Goal: Find specific page/section: Find specific page/section

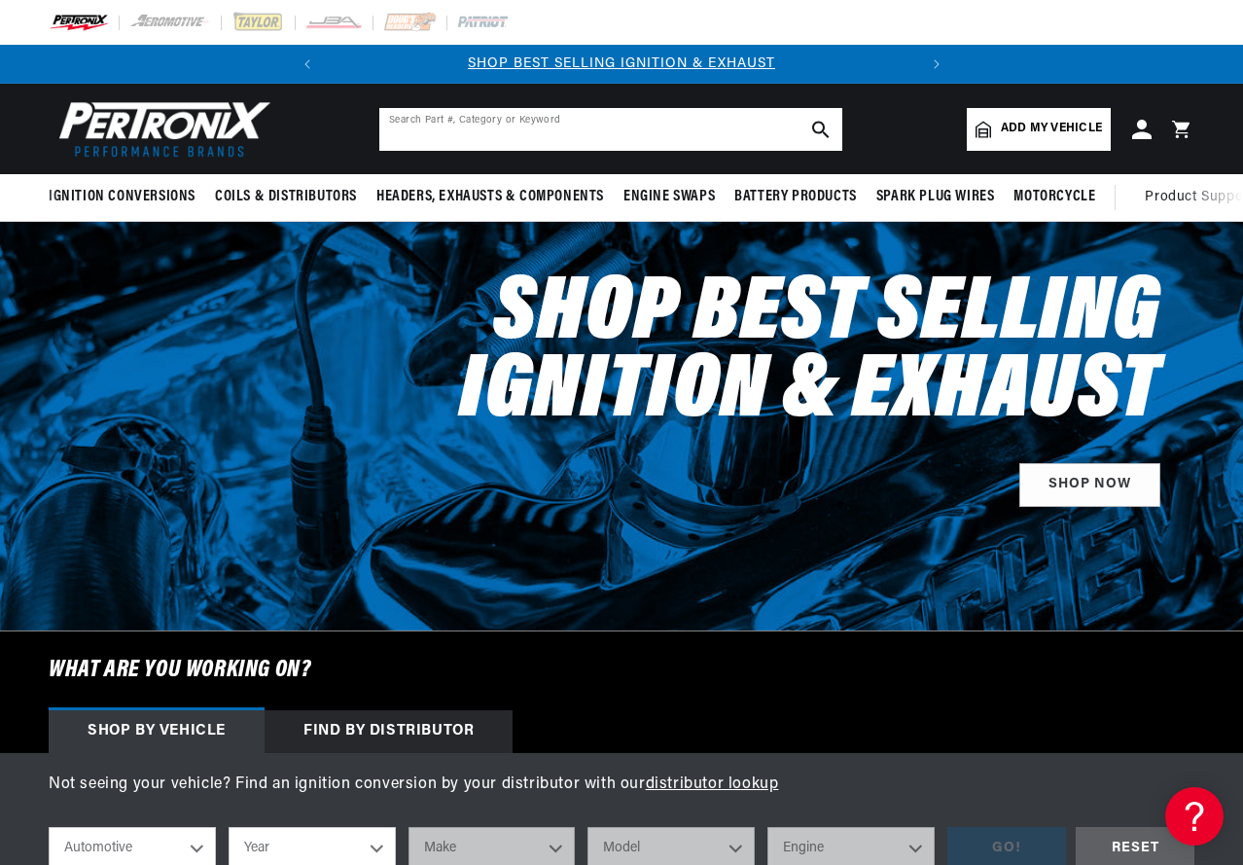
click at [771, 126] on input "text" at bounding box center [610, 129] width 463 height 43
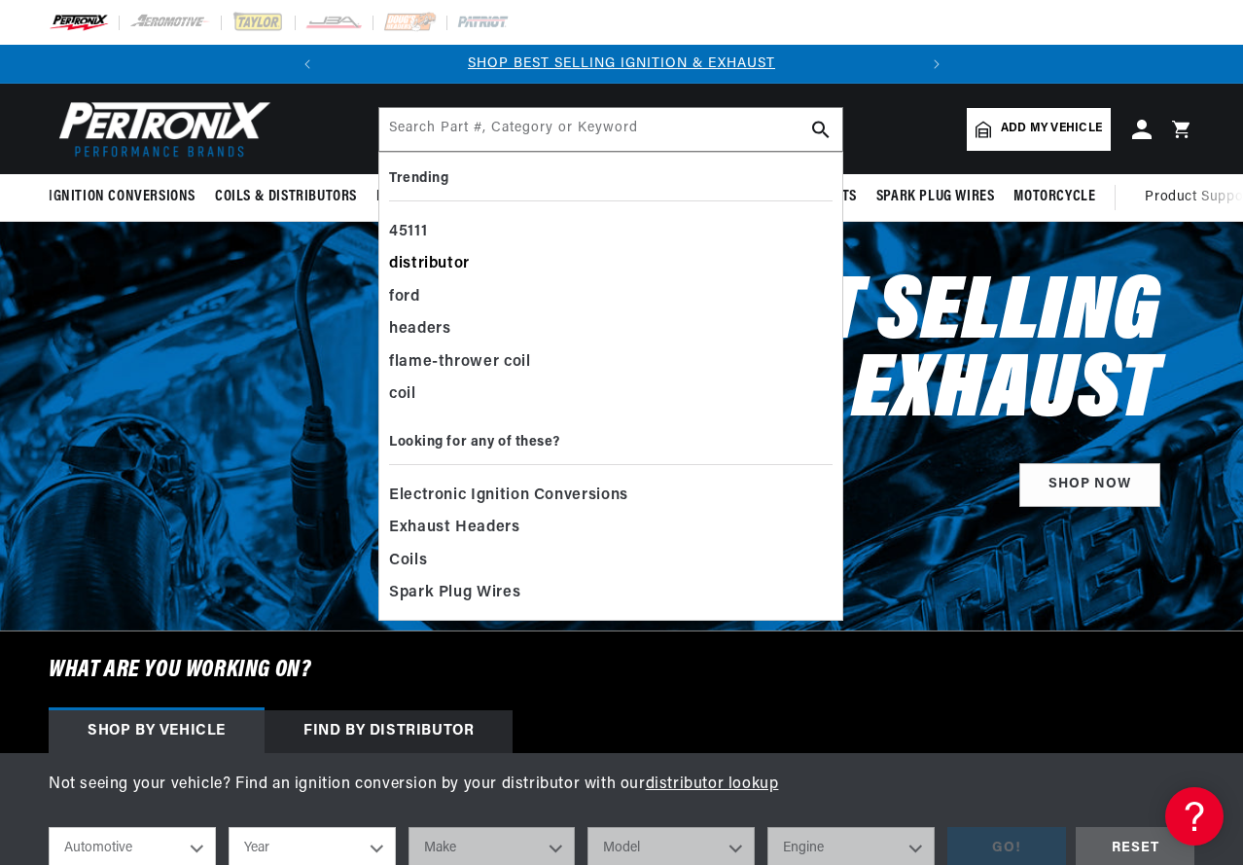
click at [425, 256] on div "distributor" at bounding box center [610, 264] width 443 height 33
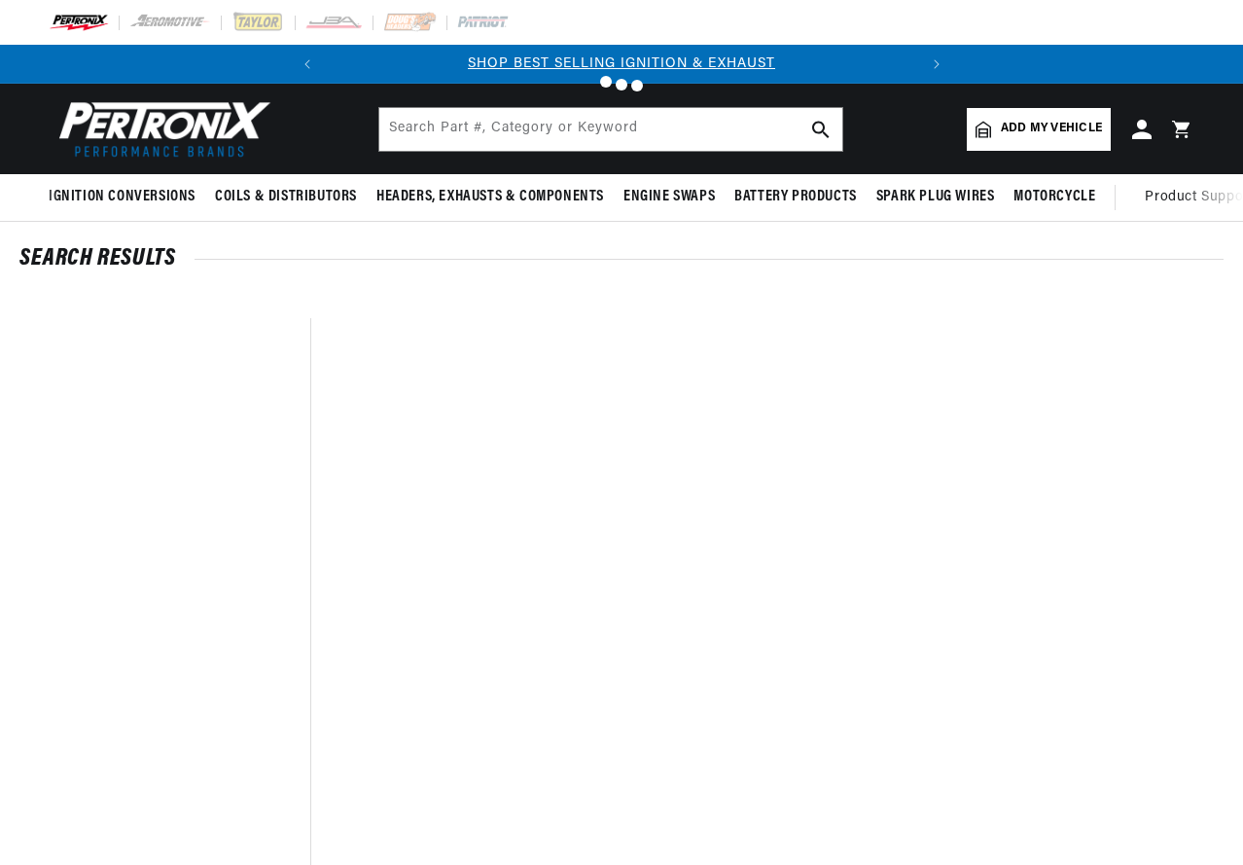
type input "distributor"
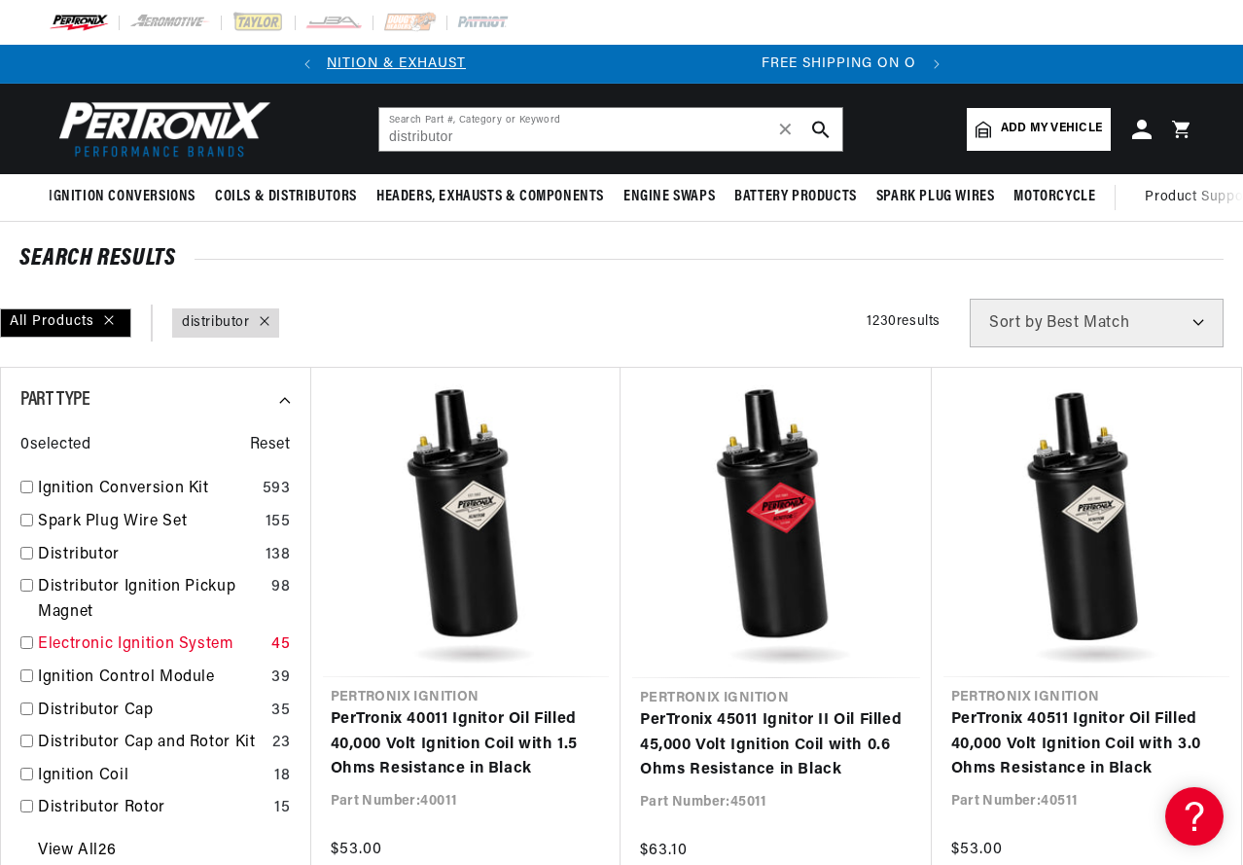
click at [100, 638] on link "Electronic Ignition System" at bounding box center [151, 644] width 226 height 25
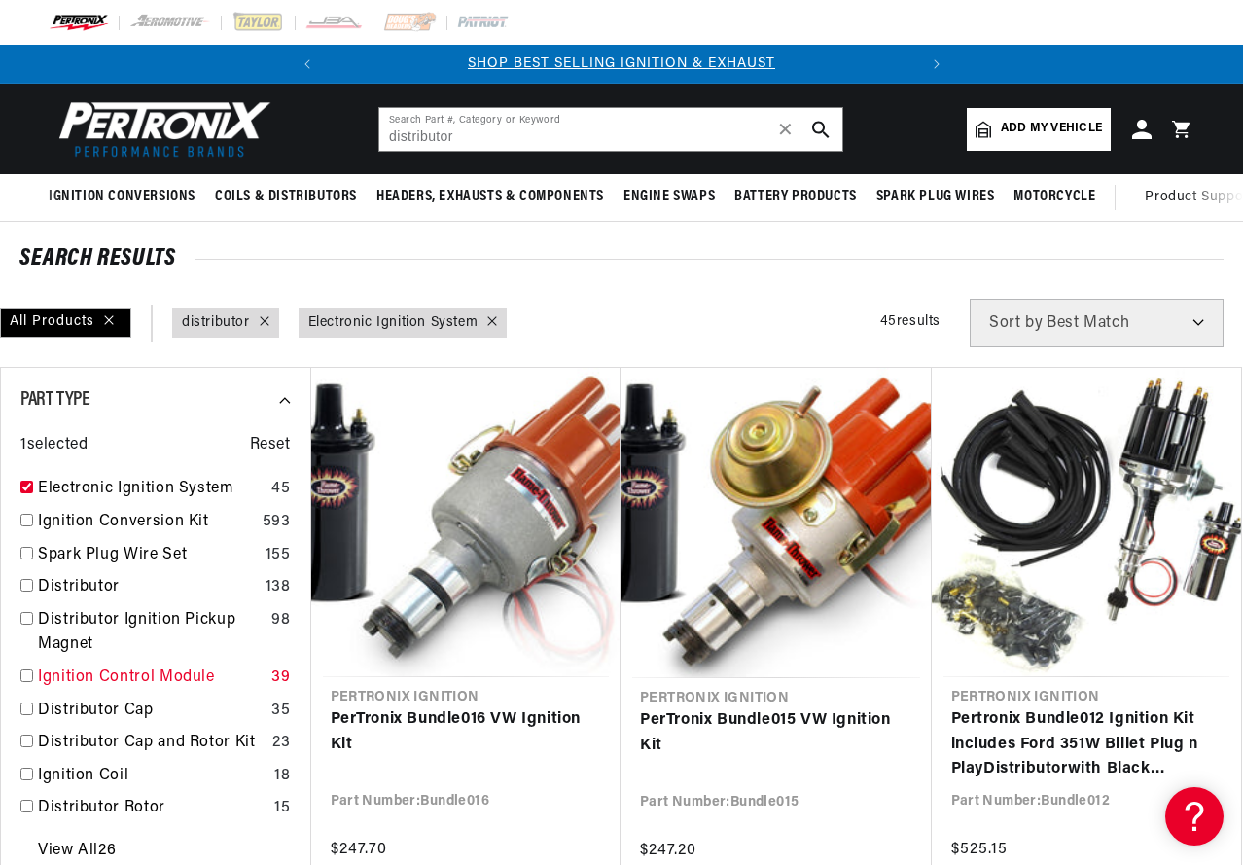
click at [93, 672] on link "Ignition Control Module" at bounding box center [151, 677] width 226 height 25
